Goal: Navigation & Orientation: Find specific page/section

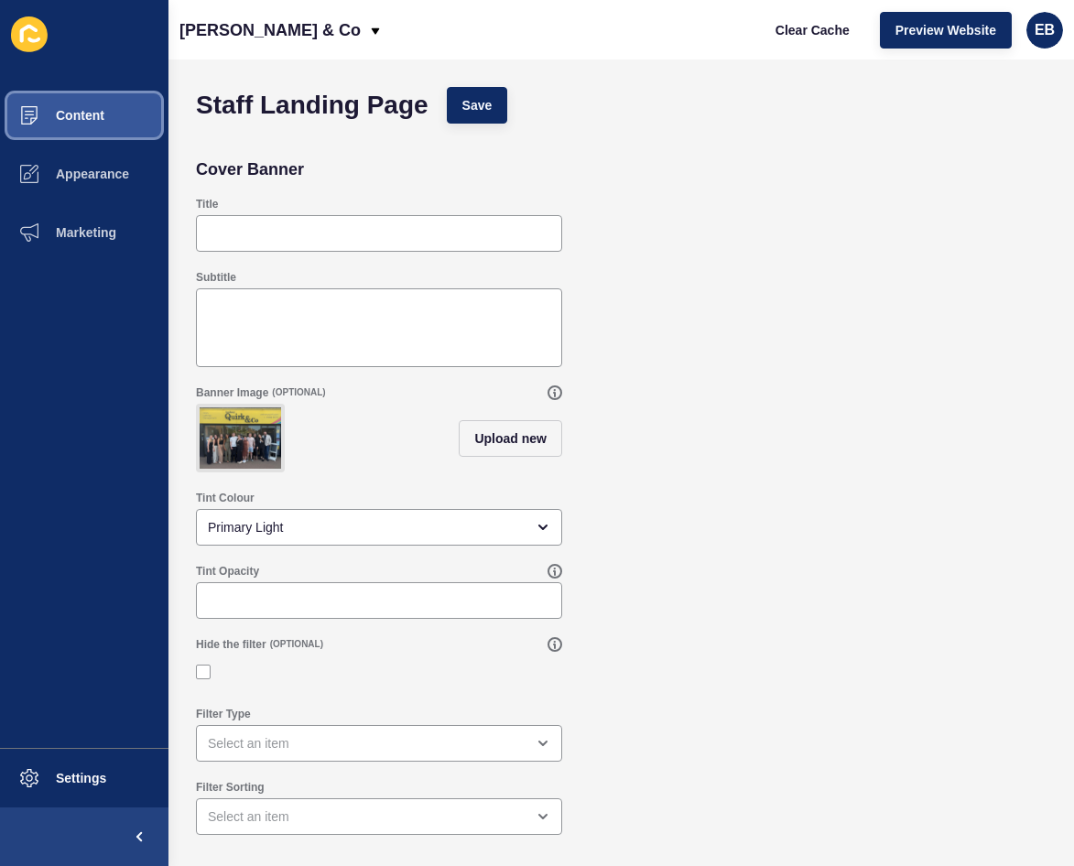
click at [84, 106] on button "Content" at bounding box center [84, 115] width 168 height 59
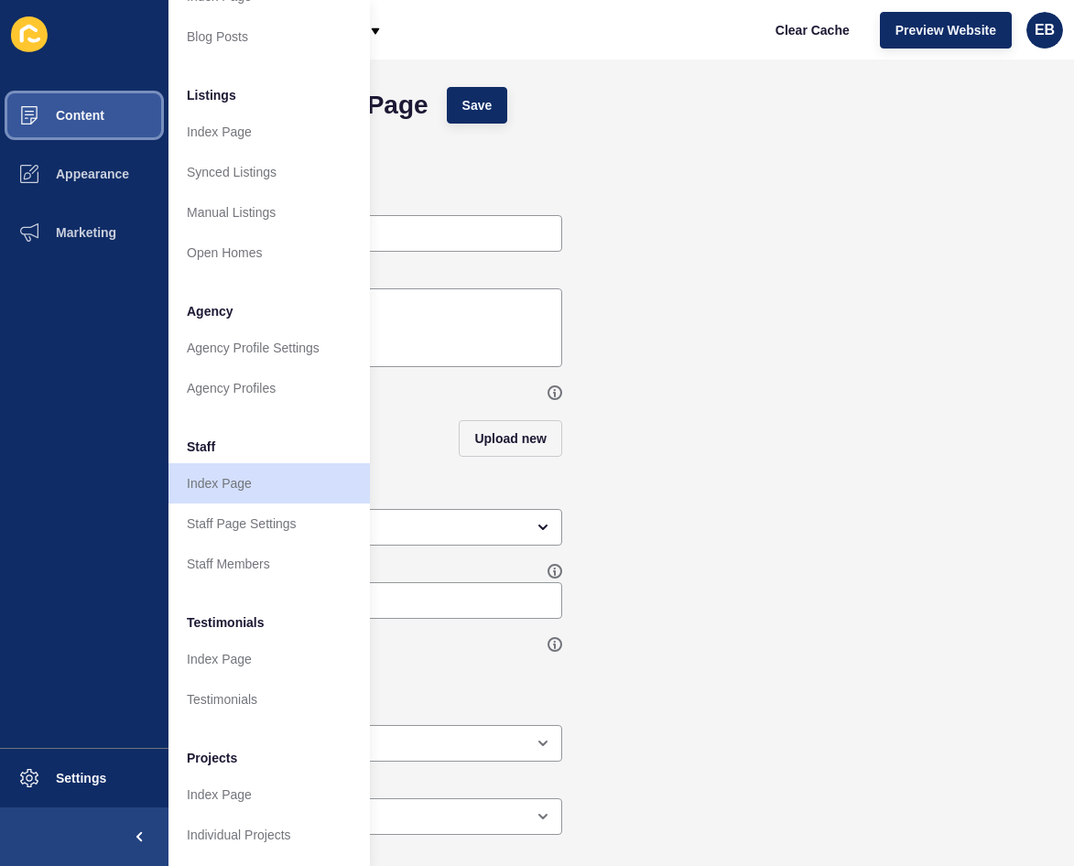
scroll to position [221, 0]
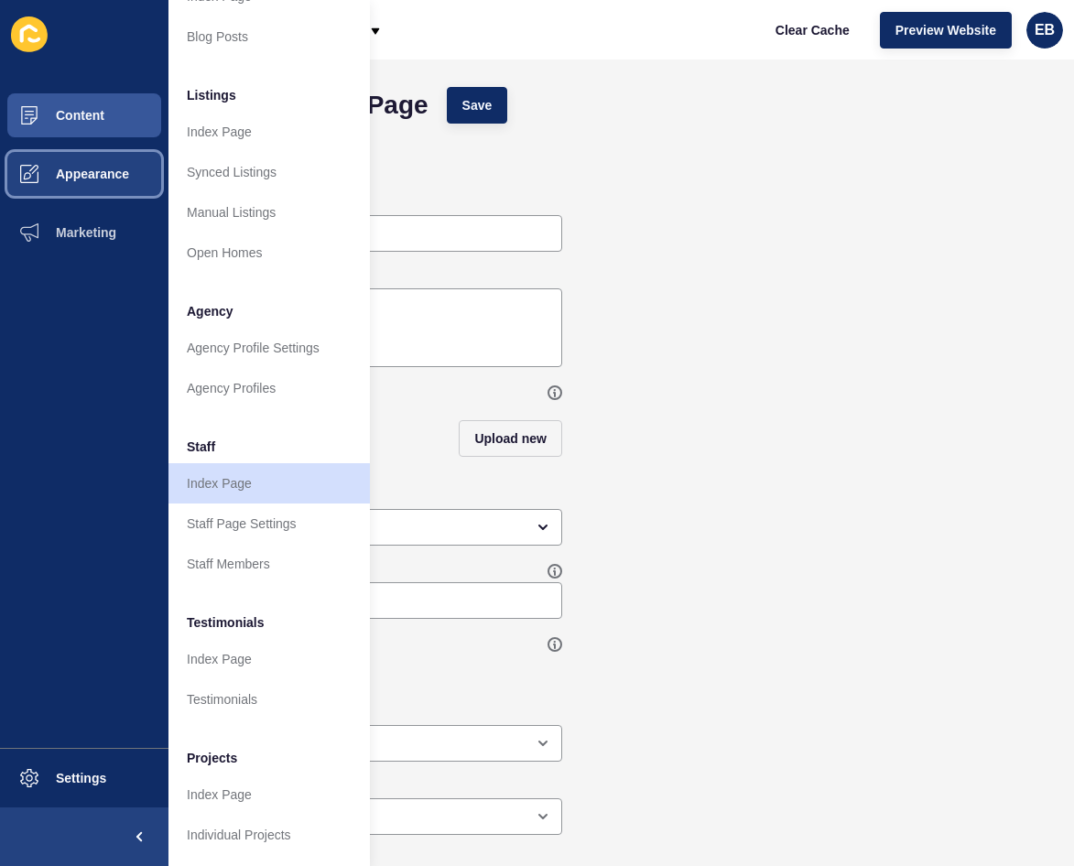
click at [89, 179] on span "Appearance" at bounding box center [63, 174] width 132 height 15
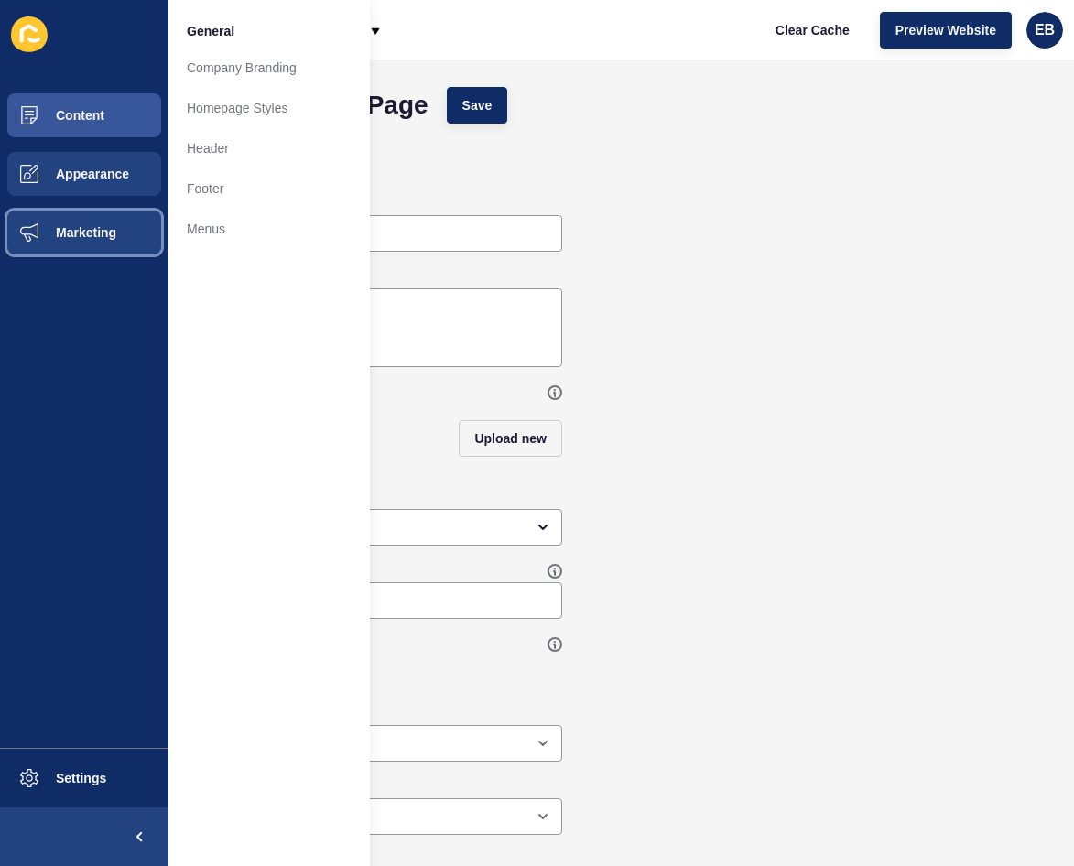
click at [120, 231] on button "Marketing" at bounding box center [84, 232] width 168 height 59
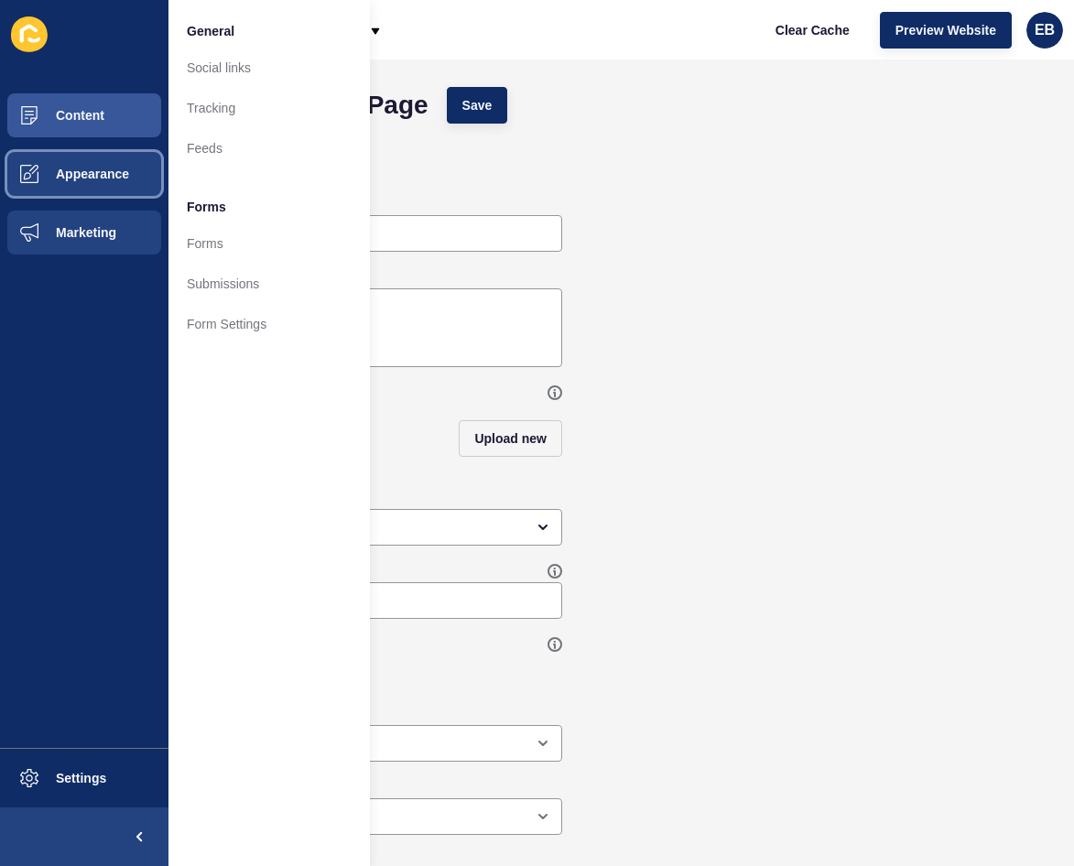
click at [130, 177] on button "Appearance" at bounding box center [84, 174] width 168 height 59
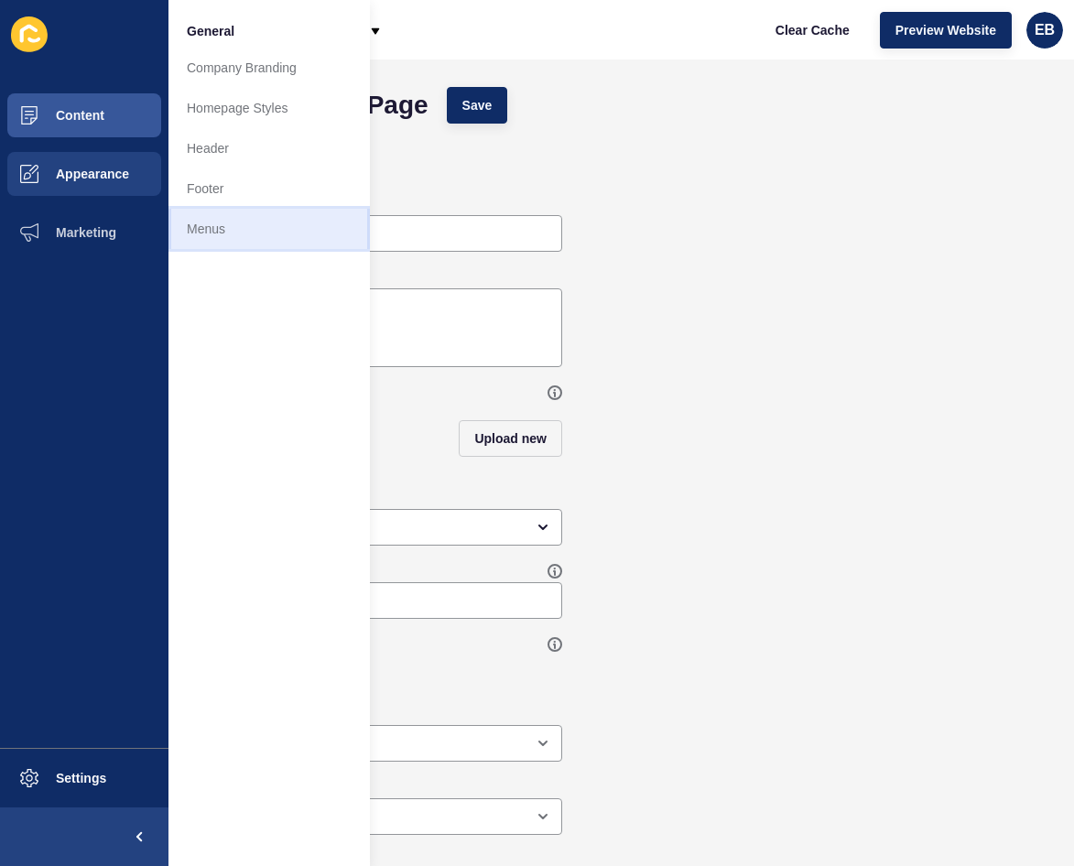
click at [203, 240] on link "Menus" at bounding box center [268, 229] width 201 height 40
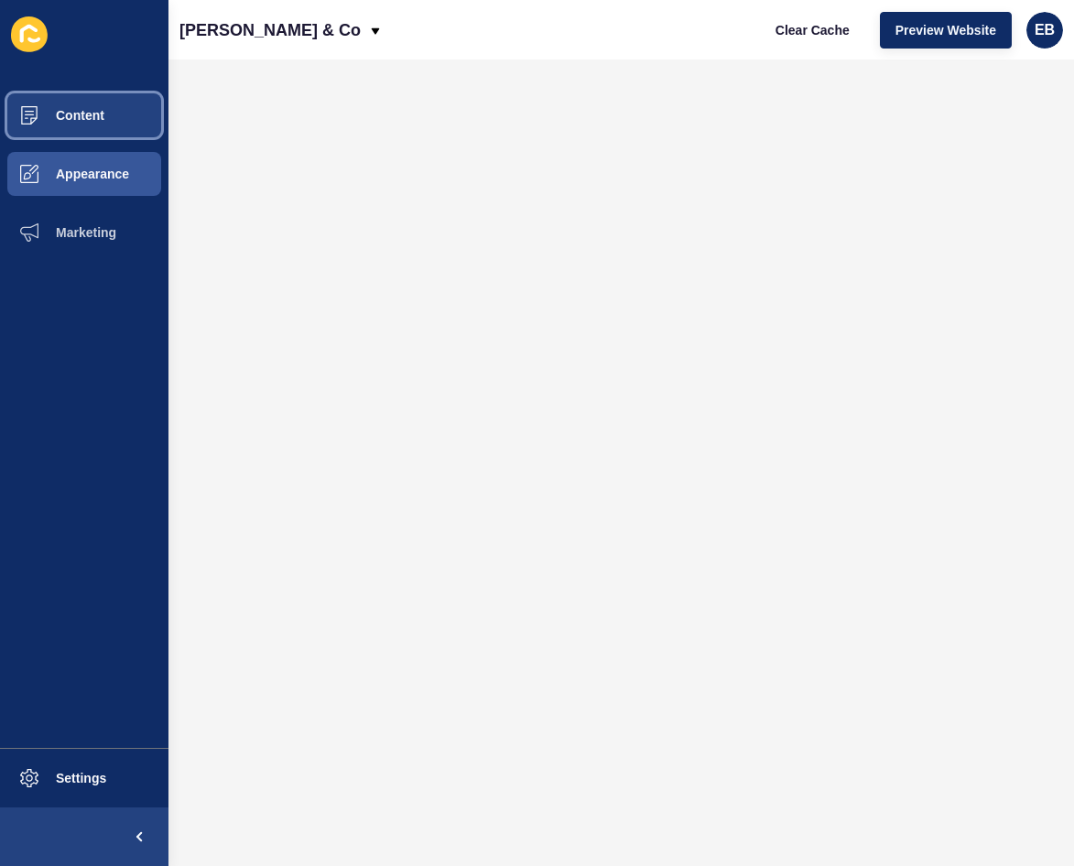
click at [87, 114] on span "Content" at bounding box center [50, 115] width 107 height 15
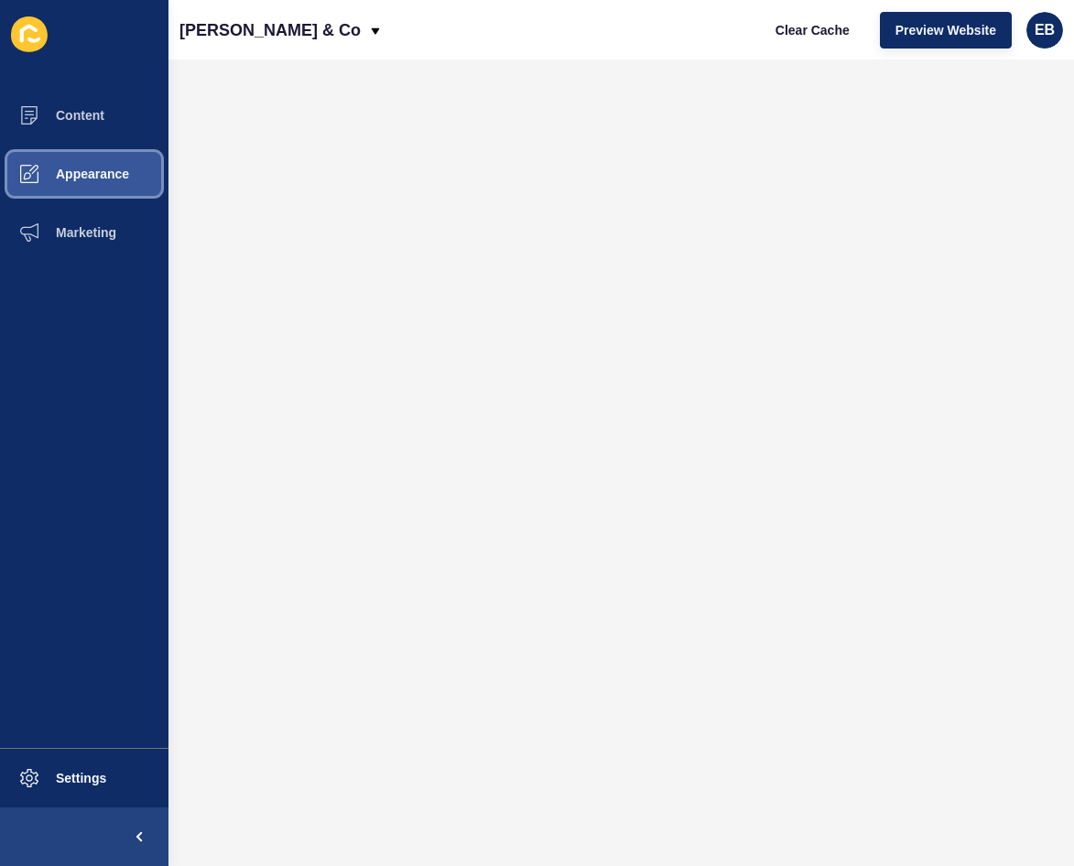
click at [119, 167] on span "Appearance" at bounding box center [63, 174] width 132 height 15
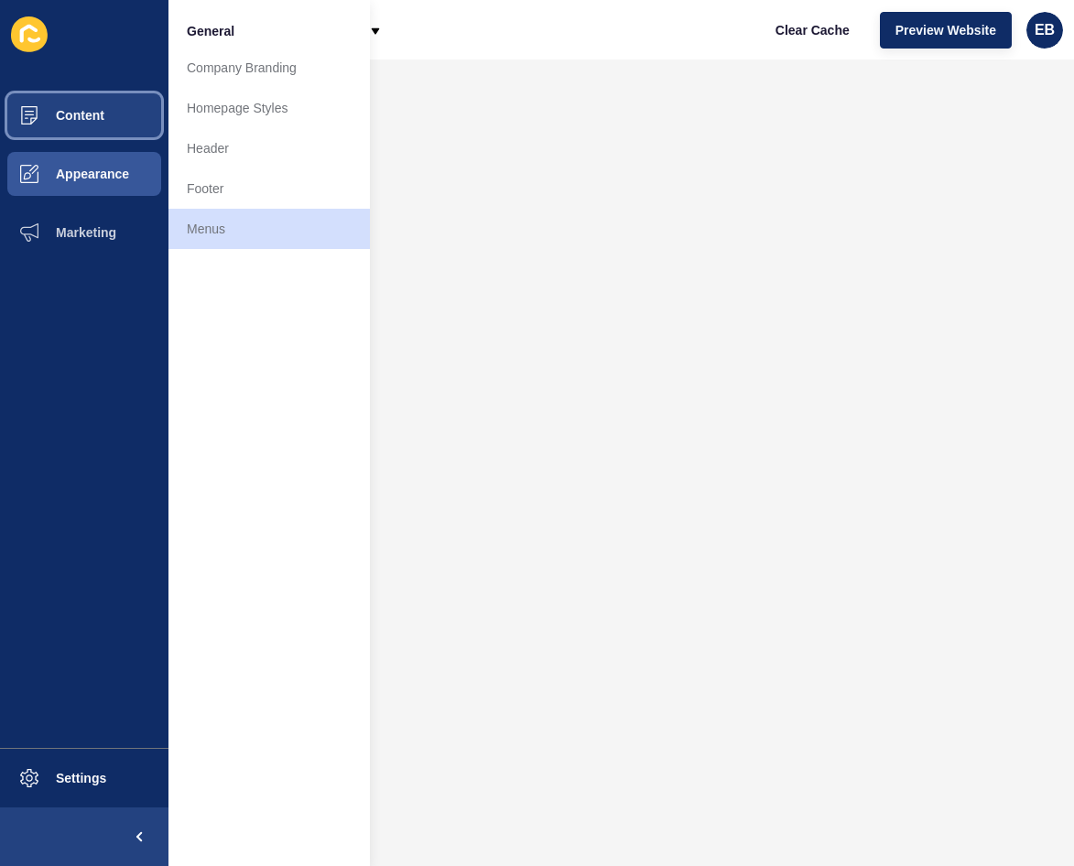
click at [125, 123] on button "Content" at bounding box center [84, 115] width 168 height 59
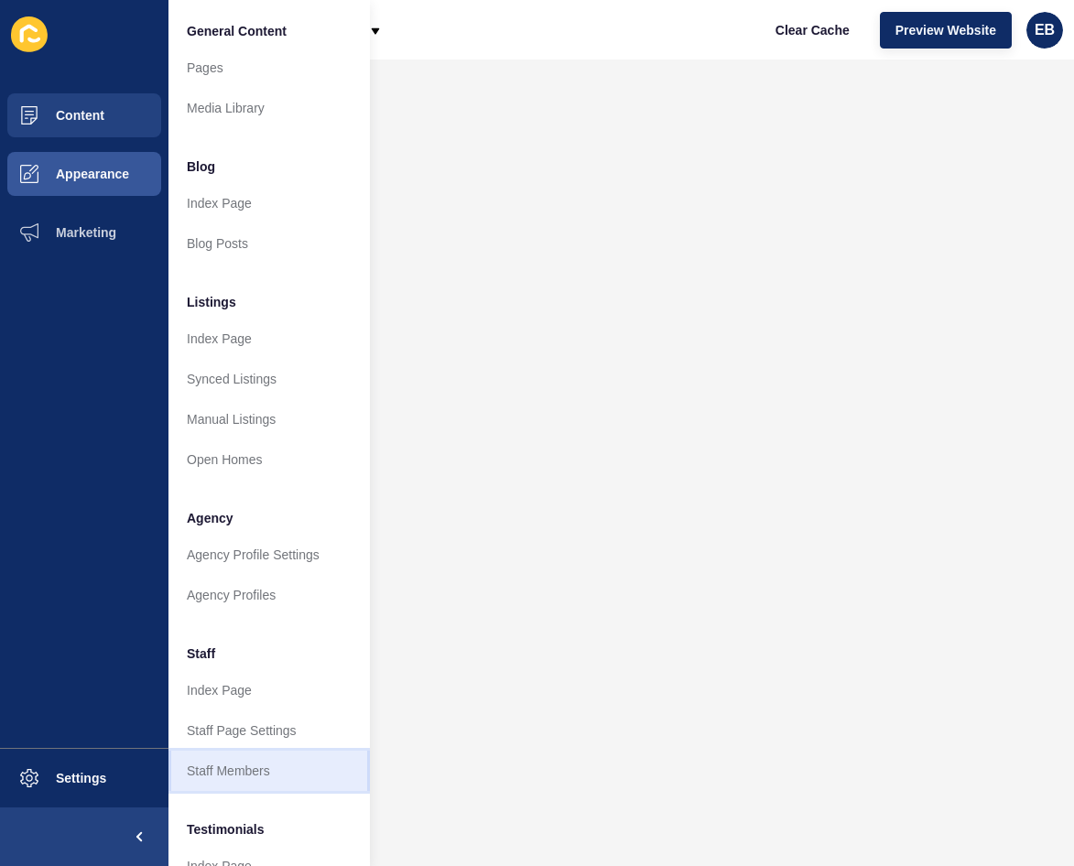
click at [264, 763] on link "Staff Members" at bounding box center [268, 771] width 201 height 40
